Goal: Complete application form

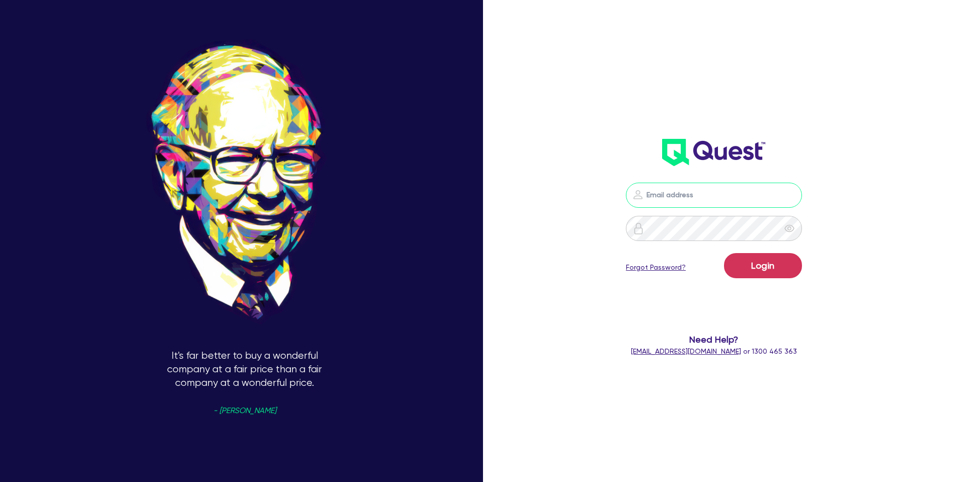
type input "[PERSON_NAME][EMAIL_ADDRESS][DOMAIN_NAME]"
click at [742, 262] on button "Login" at bounding box center [763, 265] width 78 height 25
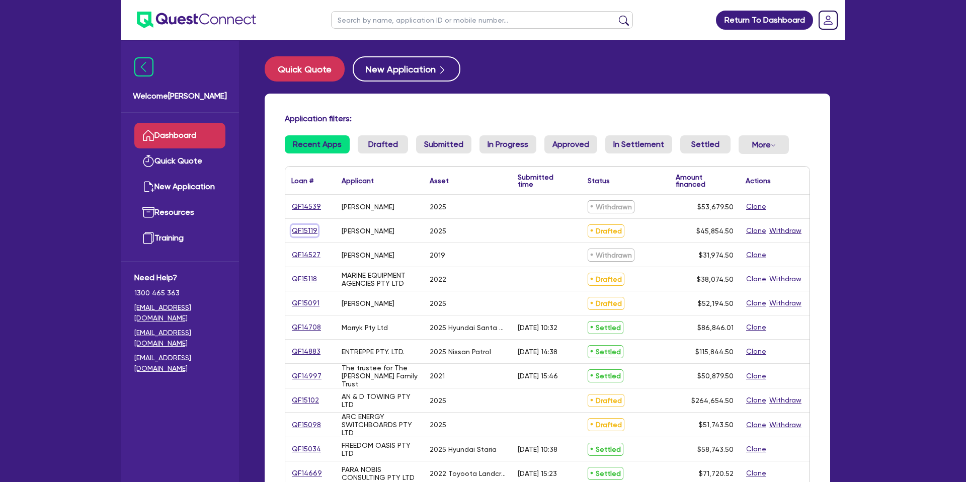
click at [301, 231] on link "QF15119" at bounding box center [304, 231] width 27 height 12
select select "CARS_AND_LIGHT_TRUCKS"
select select "PASSENGER_VEHICLES"
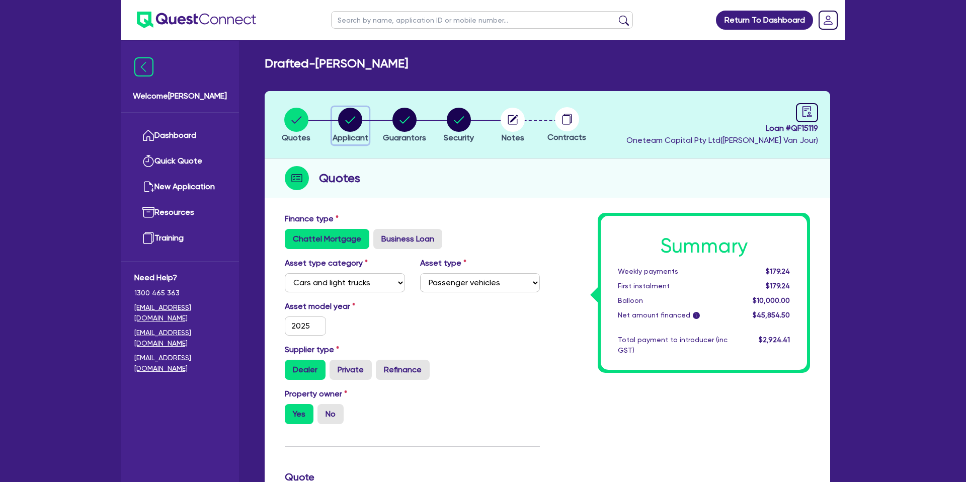
click at [349, 117] on circle "button" at bounding box center [350, 120] width 24 height 24
select select "SOLE_TRADER"
select select "BUILDING_CONSTRUCTION"
select select "TRADES_SERVICES_CONSUMERS"
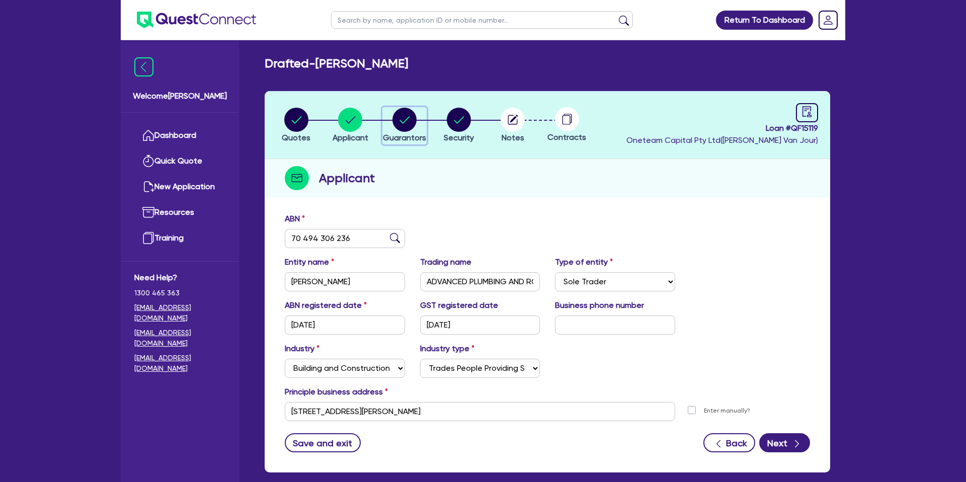
click at [411, 116] on circle "button" at bounding box center [404, 120] width 24 height 24
select select "MR"
select select "VIC"
select select "MARRIED"
select select "PROPERTY"
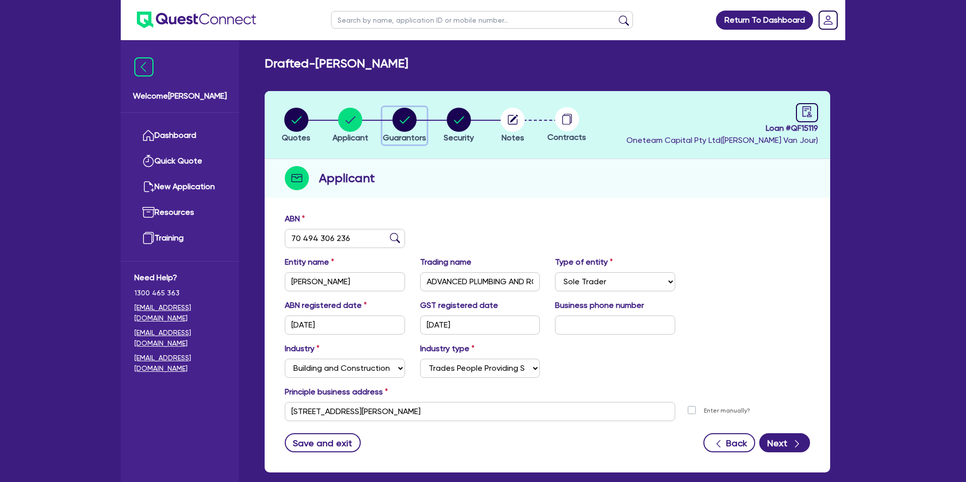
select select "CASH"
select select "MORTGAGE"
select select "VEHICLE_LOAN"
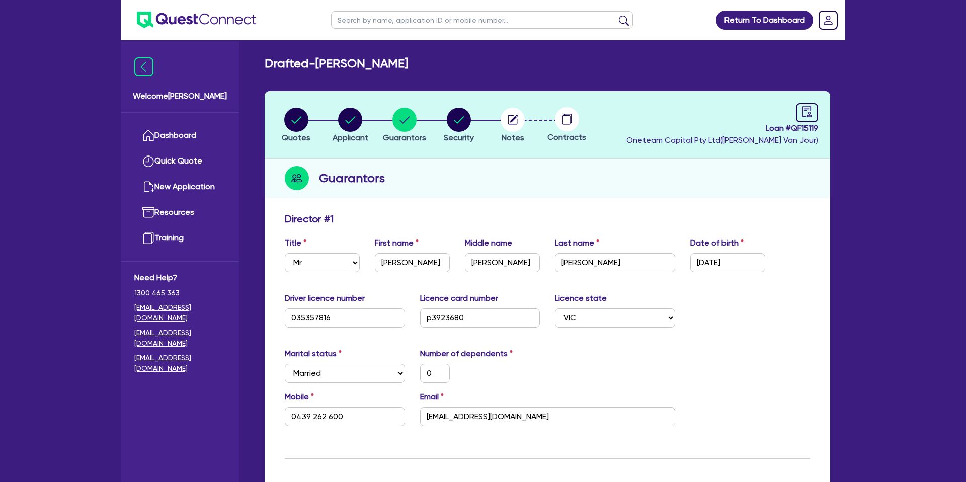
click at [809, 112] on icon "audit" at bounding box center [806, 111] width 11 height 11
select select "DRAFTED_NEW"
select select "Other"
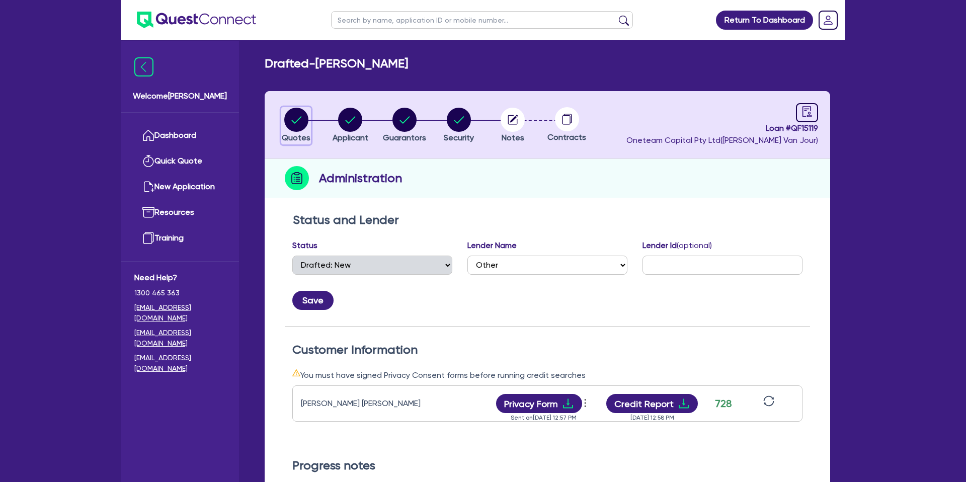
drag, startPoint x: 293, startPoint y: 121, endPoint x: 387, endPoint y: 29, distance: 131.6
click at [326, 107] on ul "Quotes Applicant [GEOGRAPHIC_DATA] Security Notes Contracts" at bounding box center [431, 124] width 325 height 35
click at [304, 119] on circle "button" at bounding box center [296, 120] width 24 height 24
select select "CARS_AND_LIGHT_TRUCKS"
select select "PASSENGER_VEHICLES"
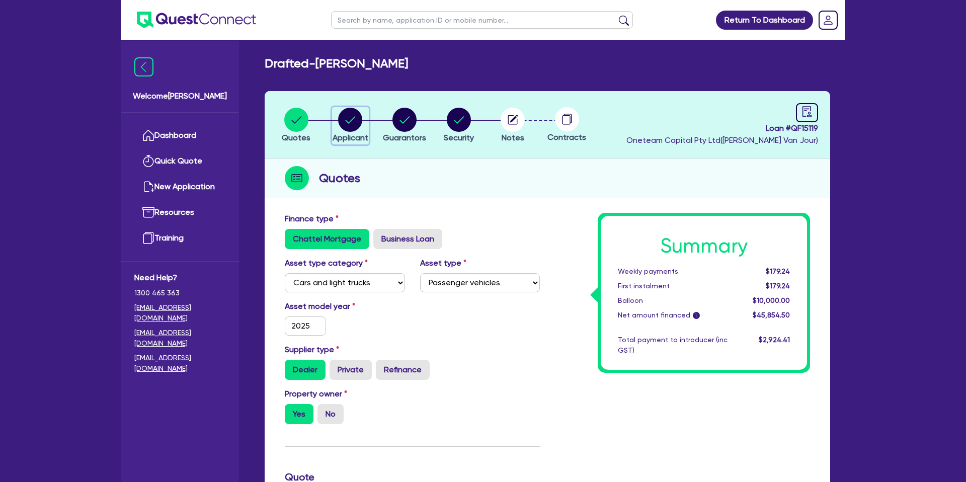
click at [344, 118] on circle "button" at bounding box center [350, 120] width 24 height 24
select select "SOLE_TRADER"
select select "BUILDING_CONSTRUCTION"
select select "TRADES_SERVICES_CONSUMERS"
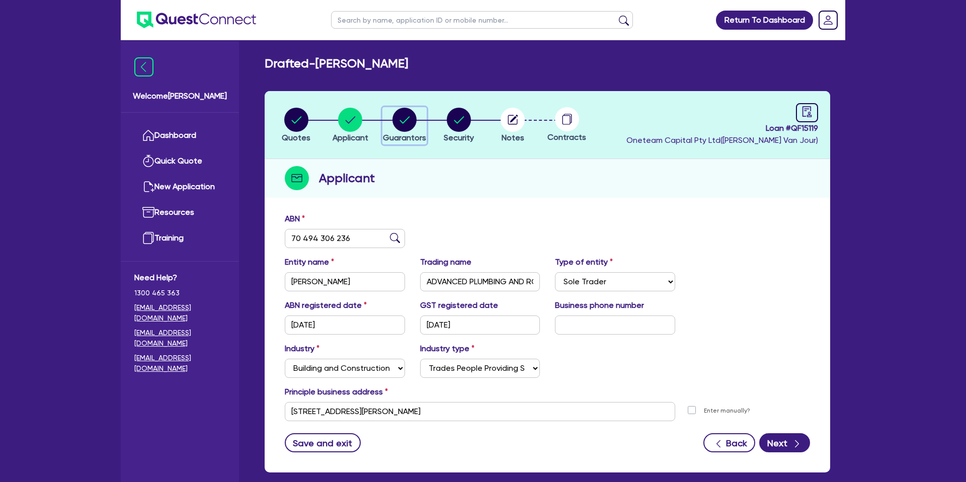
click at [397, 126] on circle "button" at bounding box center [404, 120] width 24 height 24
select select "MR"
select select "VIC"
select select "MARRIED"
select select "PROPERTY"
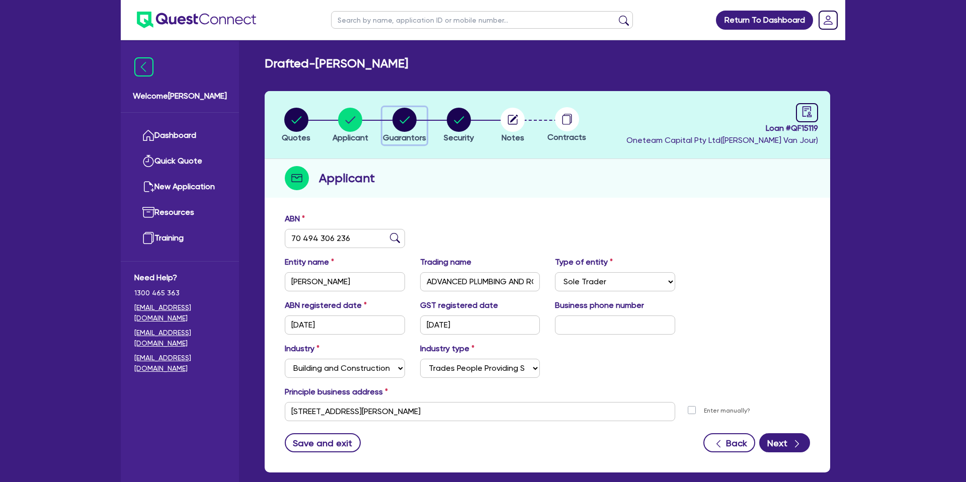
select select "CASH"
select select "MORTGAGE"
select select "VEHICLE_LOAN"
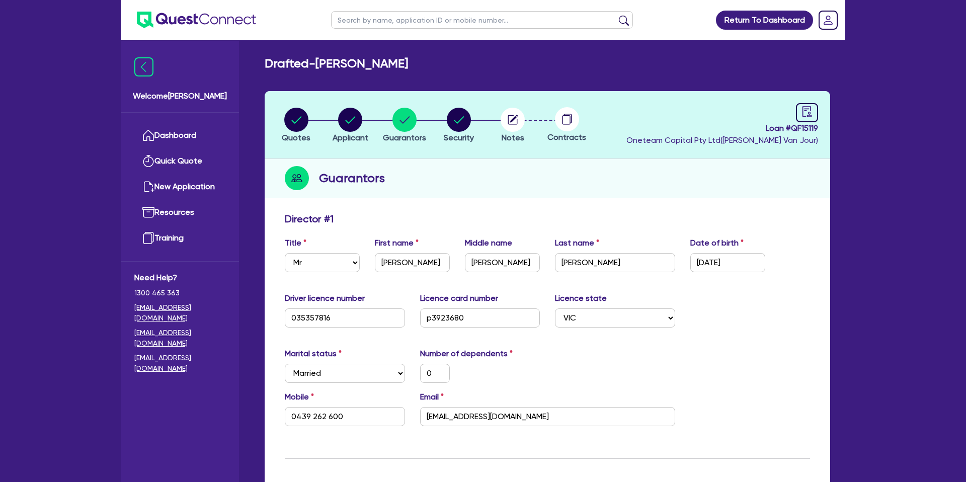
click at [538, 188] on div "Guarantors" at bounding box center [547, 178] width 565 height 39
click at [349, 123] on circle "button" at bounding box center [350, 120] width 24 height 24
select select "SOLE_TRADER"
select select "BUILDING_CONSTRUCTION"
select select "TRADES_SERVICES_CONSUMERS"
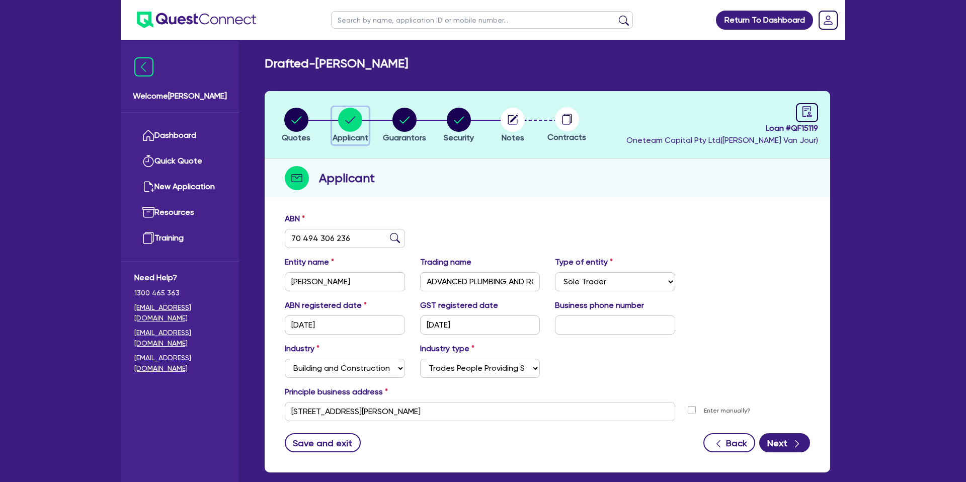
scroll to position [52, 0]
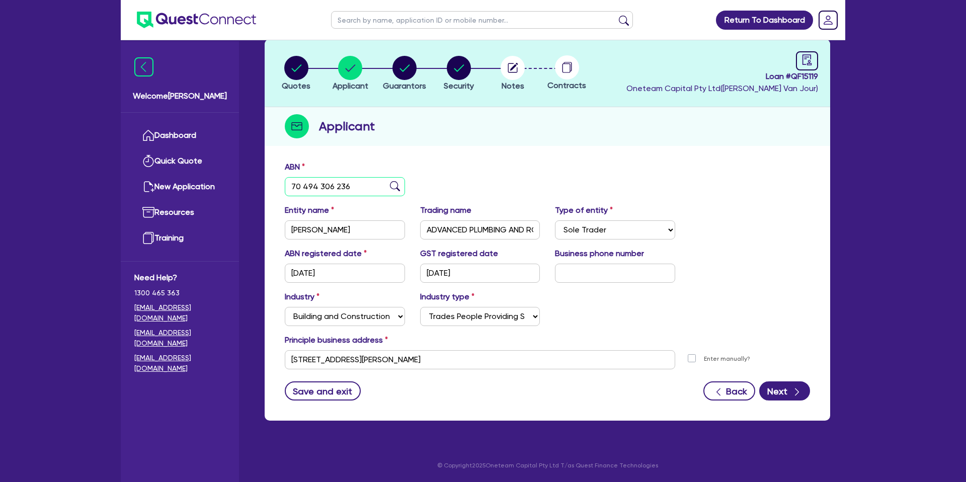
click at [307, 188] on input "70 494 306 236" at bounding box center [345, 186] width 120 height 19
click at [400, 65] on circle "button" at bounding box center [404, 68] width 24 height 24
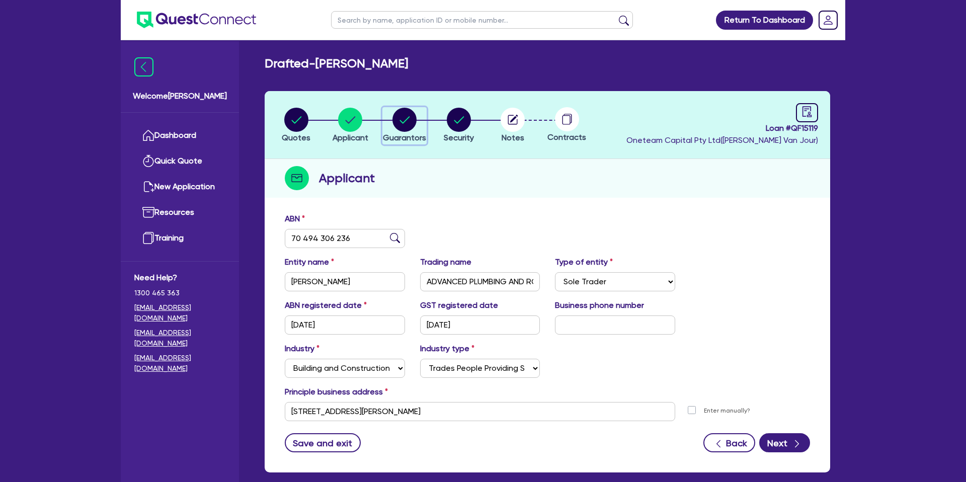
select select "MR"
select select "VIC"
select select "MARRIED"
select select "PROPERTY"
select select "CASH"
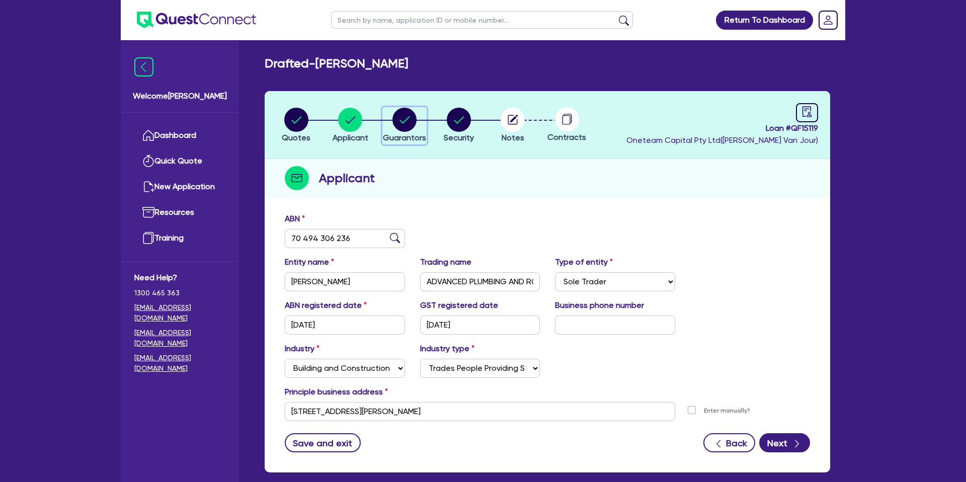
select select "MORTGAGE"
select select "VEHICLE_LOAN"
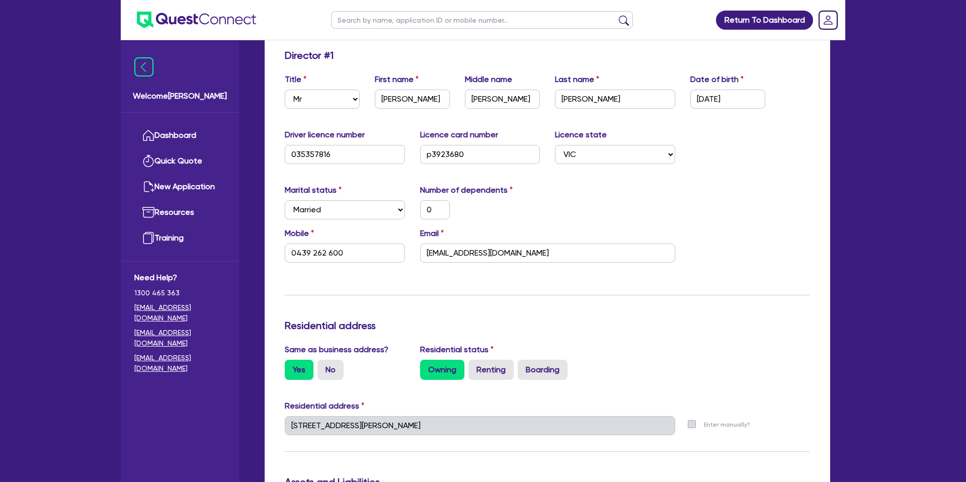
scroll to position [379, 0]
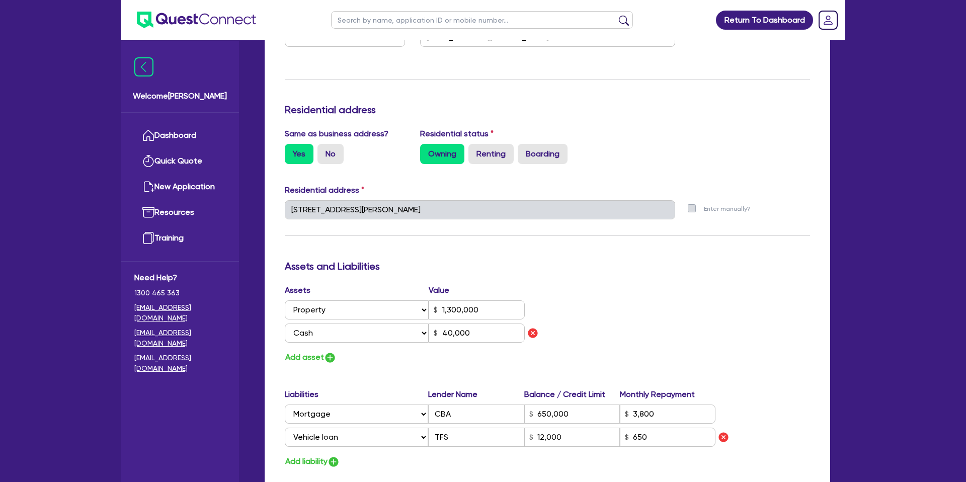
click at [492, 234] on div "Update residential status for Director #1 Boarding is only acceptable when the …" at bounding box center [547, 229] width 525 height 790
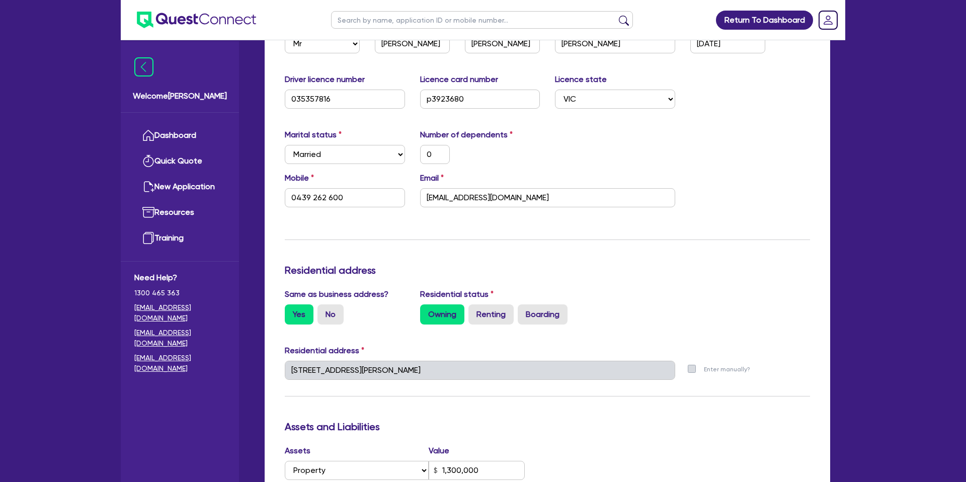
scroll to position [211, 0]
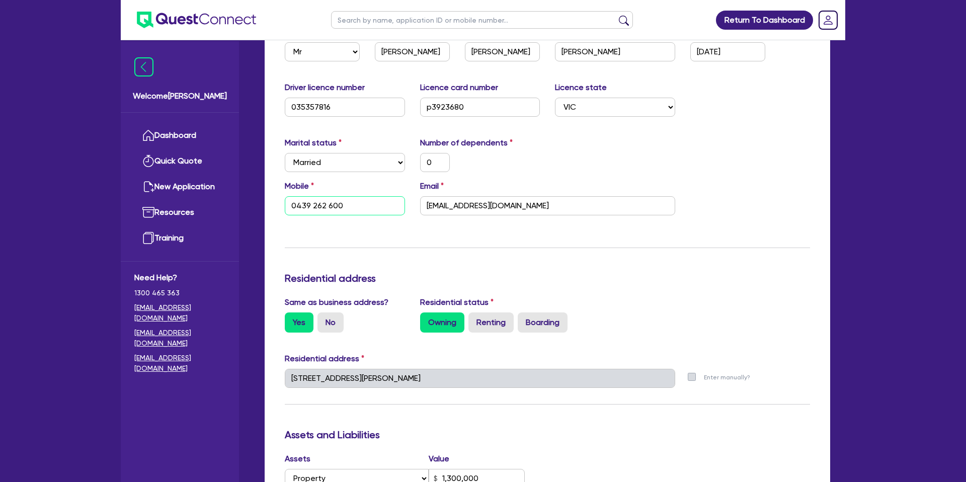
click at [316, 206] on input "0439 262 600" at bounding box center [345, 205] width 120 height 19
click at [438, 209] on input "[EMAIL_ADDRESS][DOMAIN_NAME]" at bounding box center [547, 205] width 255 height 19
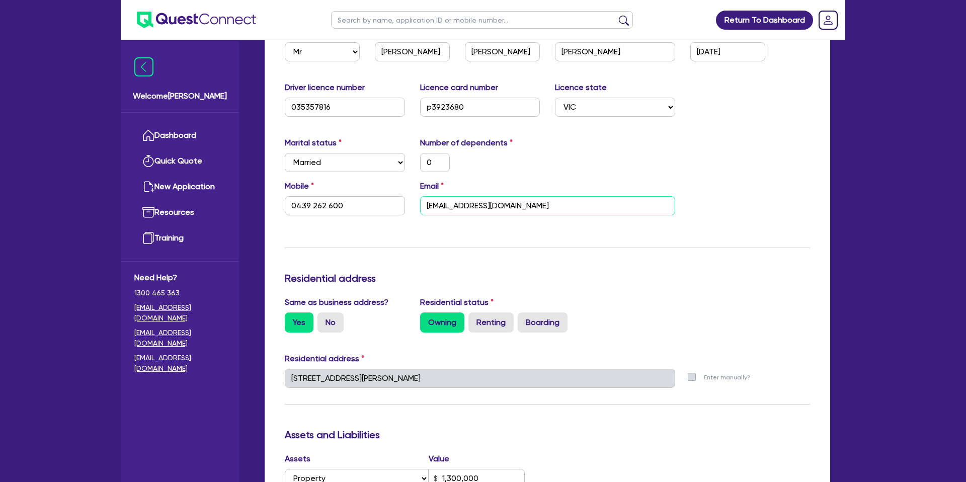
click at [438, 209] on input "[EMAIL_ADDRESS][DOMAIN_NAME]" at bounding box center [547, 205] width 255 height 19
click at [779, 172] on div "Marital status Select [DEMOGRAPHIC_DATA] Married De Facto / Partner Number of d…" at bounding box center [547, 158] width 540 height 43
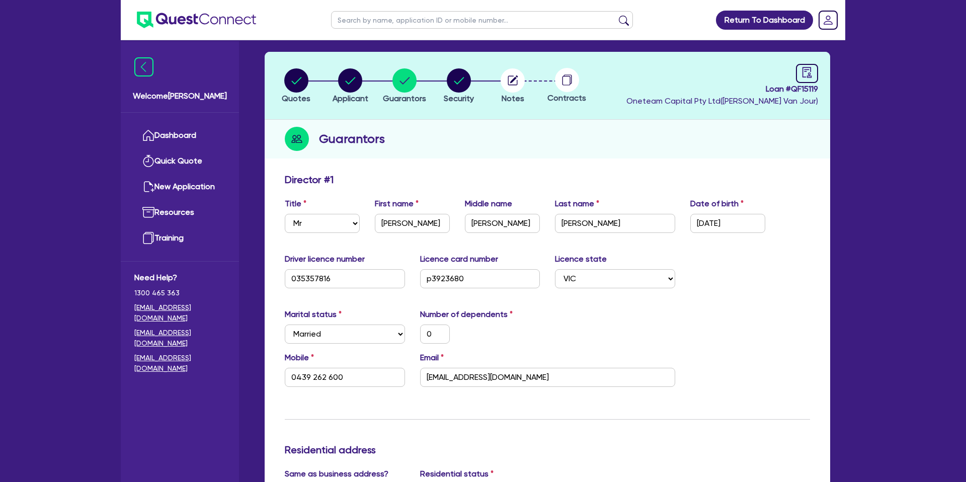
scroll to position [0, 0]
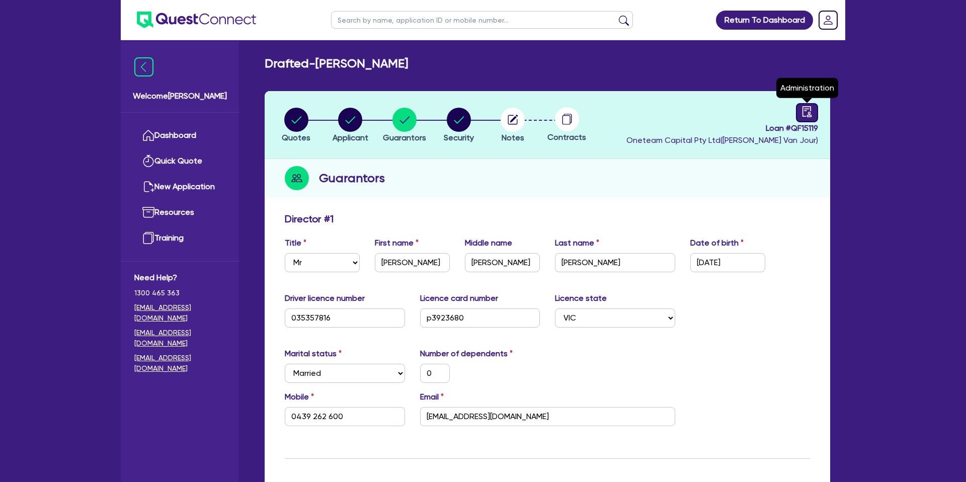
click at [803, 117] on link at bounding box center [807, 112] width 22 height 19
select select "DRAFTED_NEW"
select select "Other"
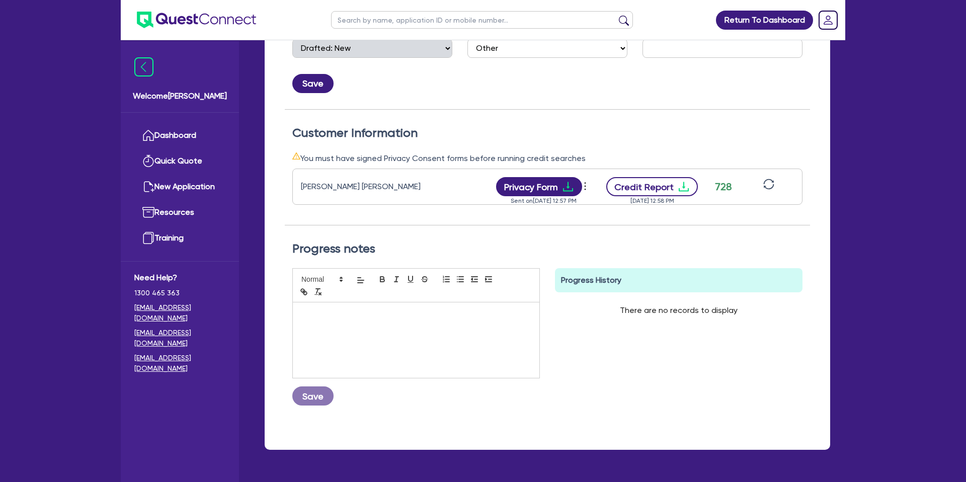
scroll to position [217, 0]
click at [686, 190] on icon "download" at bounding box center [683, 187] width 10 height 10
